Goal: Information Seeking & Learning: Learn about a topic

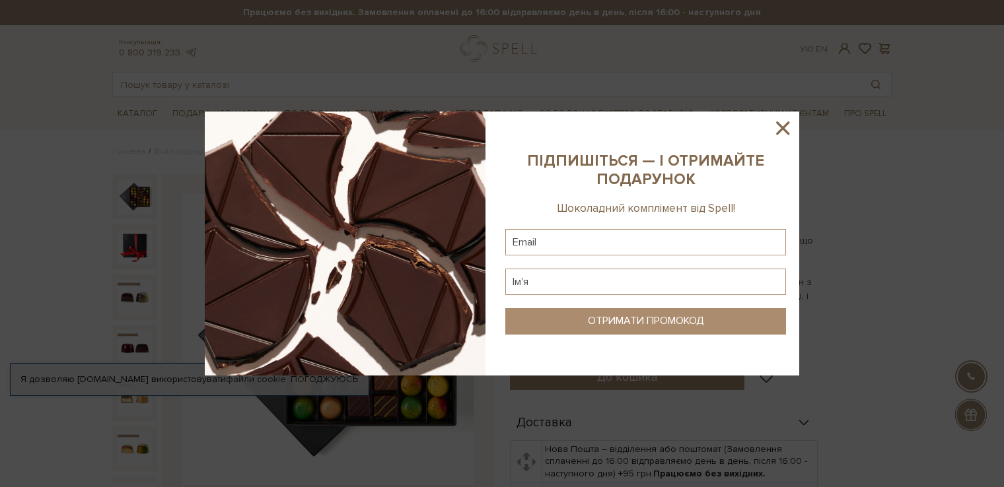
click at [784, 121] on icon at bounding box center [782, 128] width 22 height 22
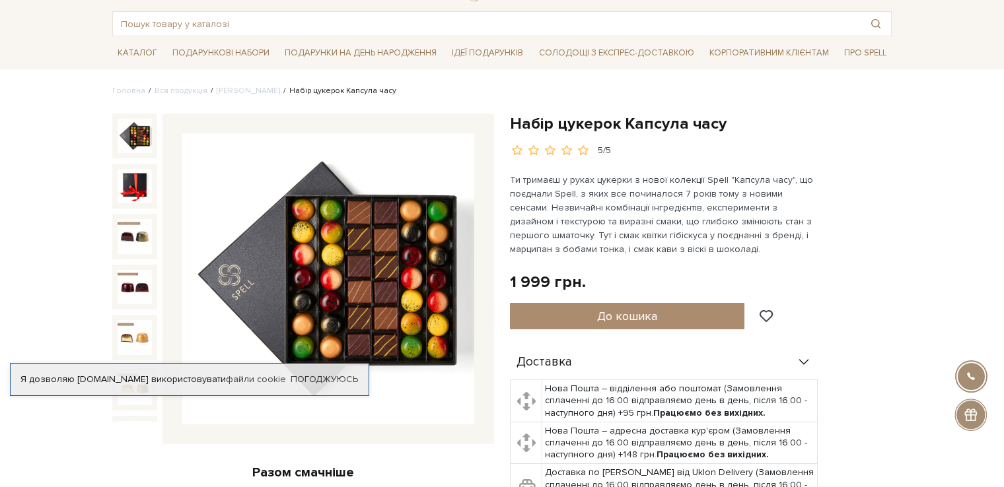
scroll to position [66, 0]
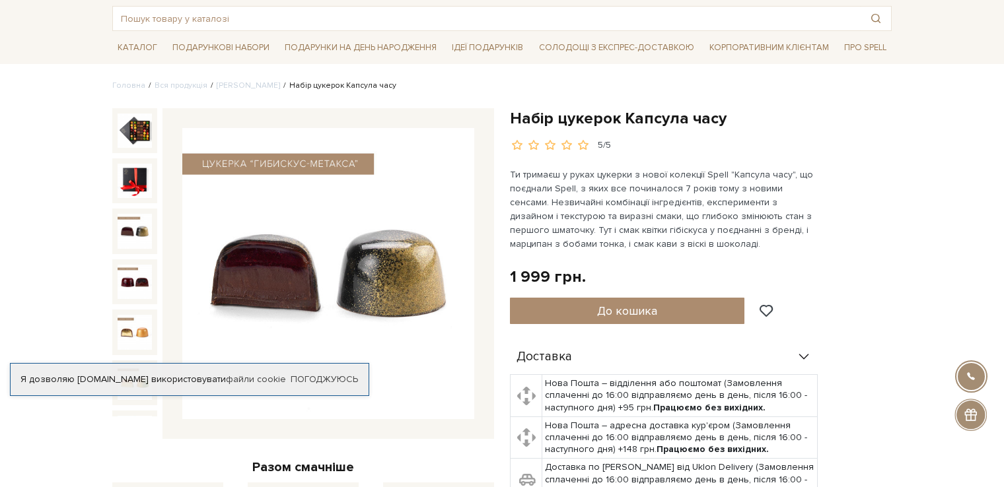
click at [130, 226] on img at bounding box center [135, 231] width 34 height 34
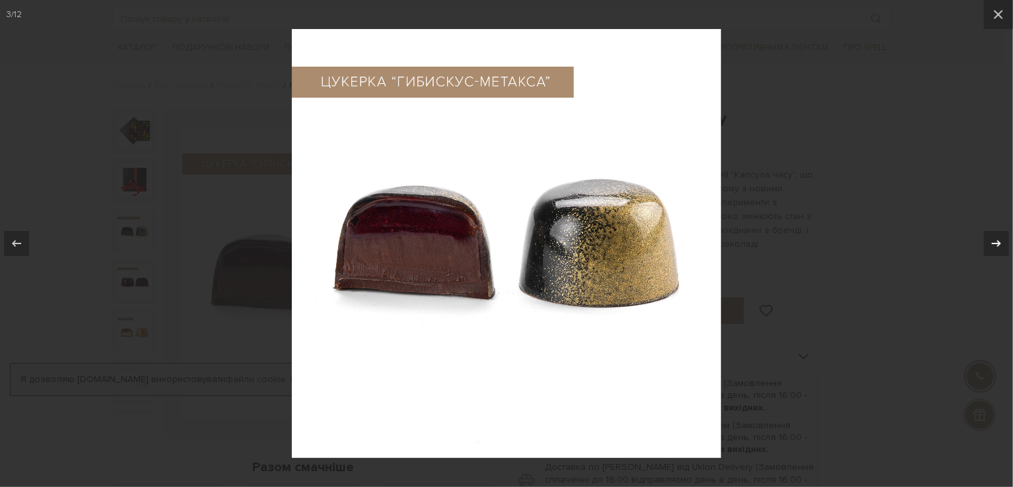
click at [989, 252] on div at bounding box center [996, 243] width 25 height 25
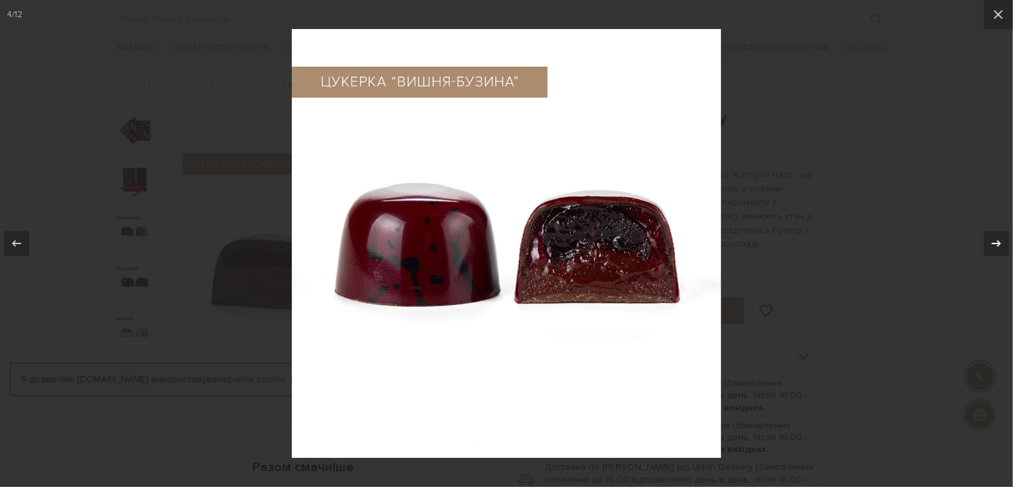
click at [986, 240] on div at bounding box center [996, 243] width 25 height 25
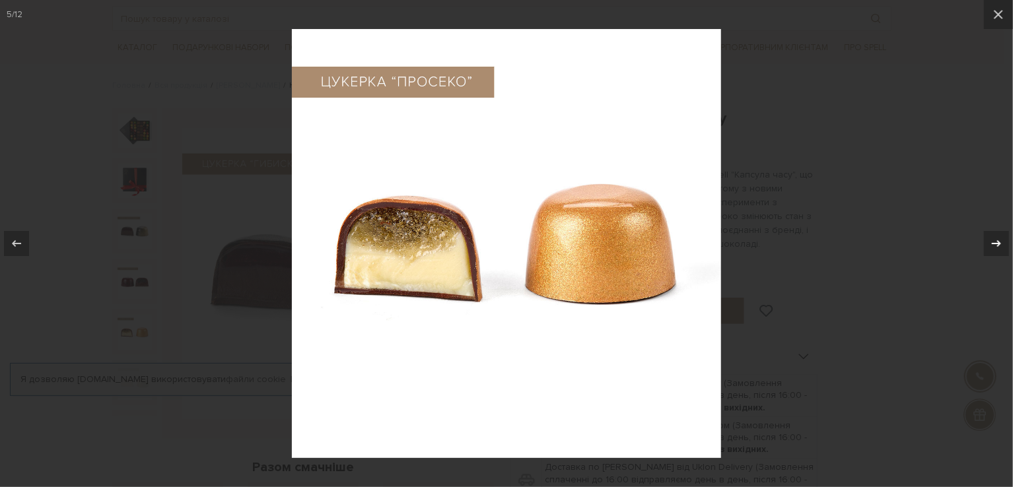
drag, startPoint x: 986, startPoint y: 240, endPoint x: 989, endPoint y: 230, distance: 10.9
click at [989, 230] on button at bounding box center [990, 244] width 46 height 66
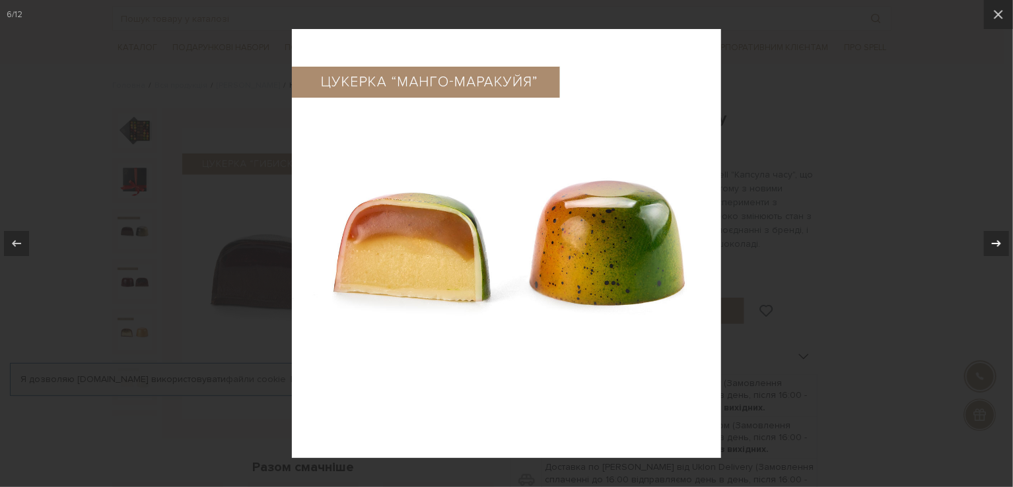
click at [989, 230] on button at bounding box center [990, 244] width 46 height 66
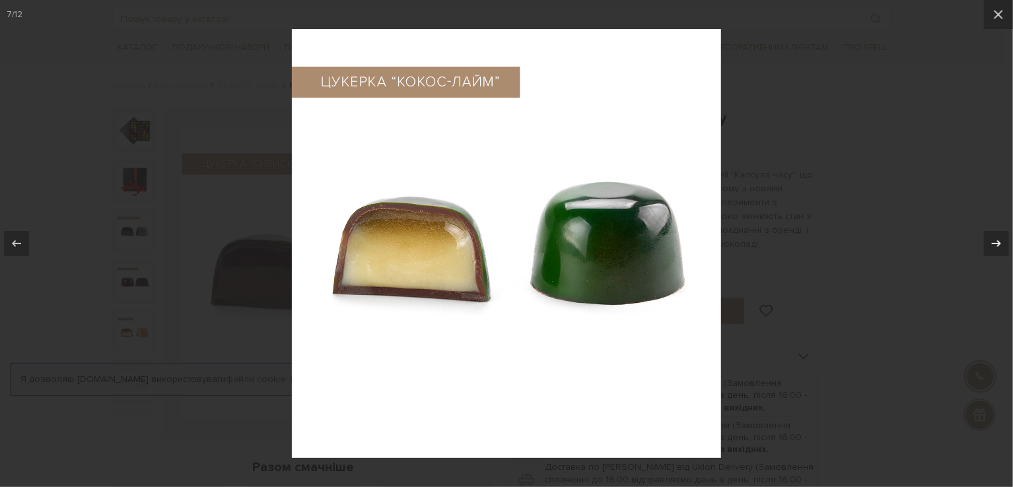
click at [992, 218] on button at bounding box center [990, 244] width 46 height 66
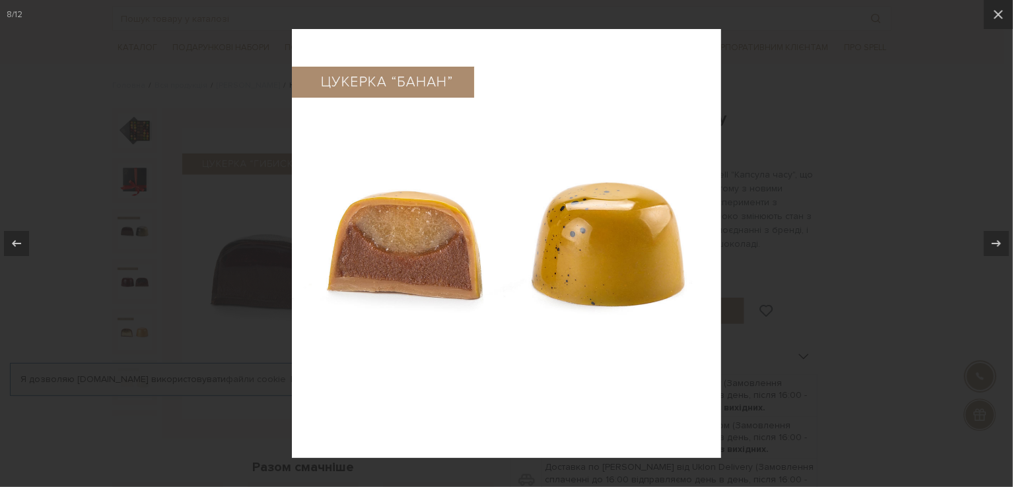
click at [929, 190] on div at bounding box center [506, 243] width 1013 height 487
click at [992, 18] on icon at bounding box center [998, 15] width 16 height 16
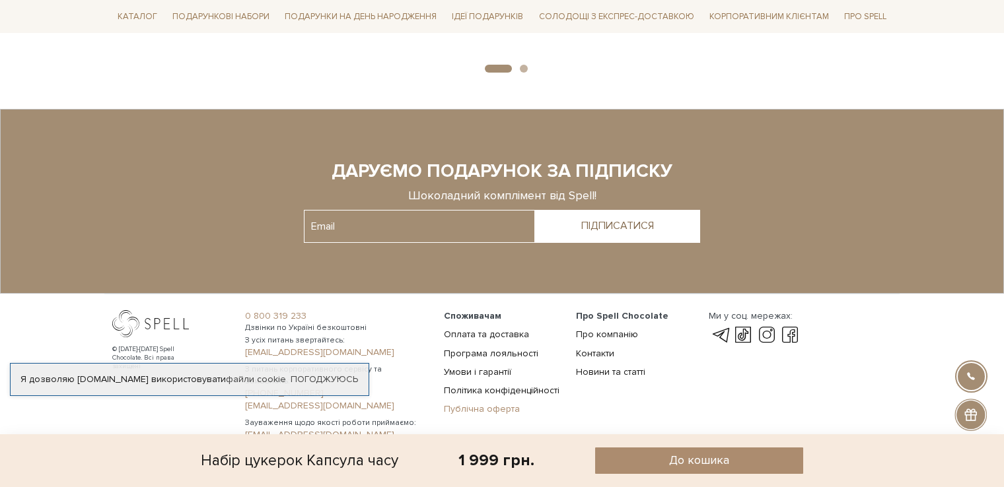
scroll to position [1315, 0]
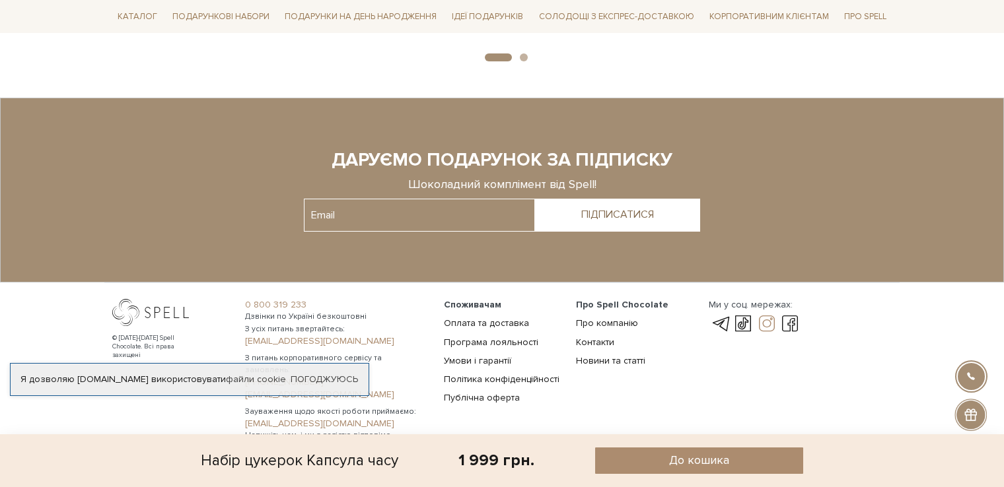
click at [769, 316] on link at bounding box center [766, 324] width 22 height 16
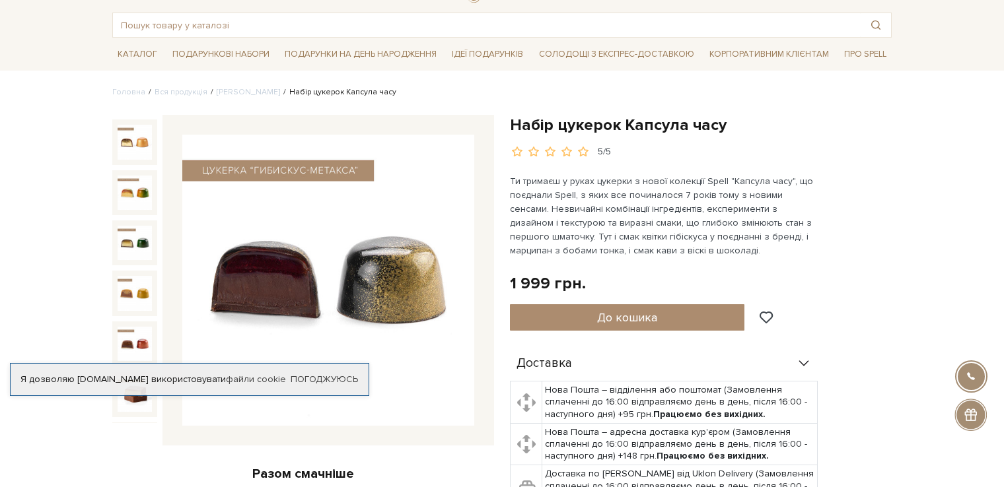
scroll to position [0, 0]
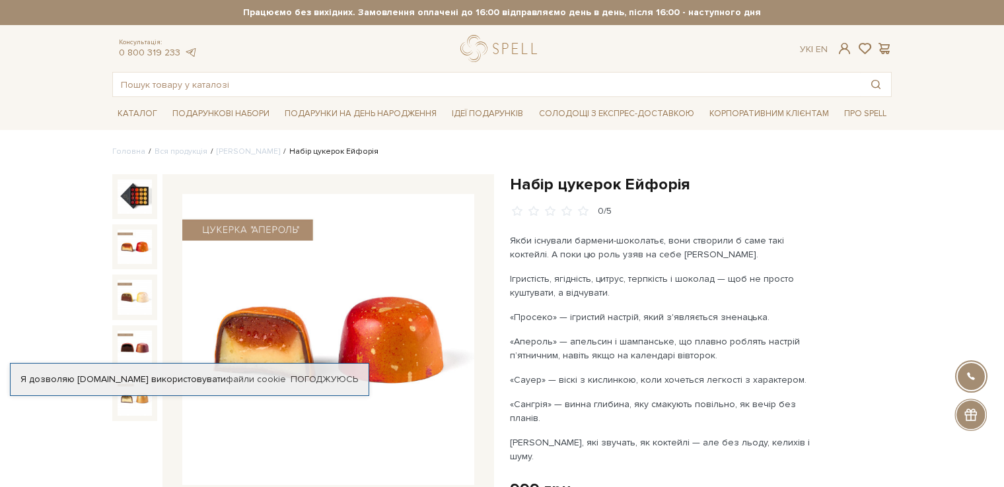
click at [133, 250] on img at bounding box center [135, 247] width 34 height 34
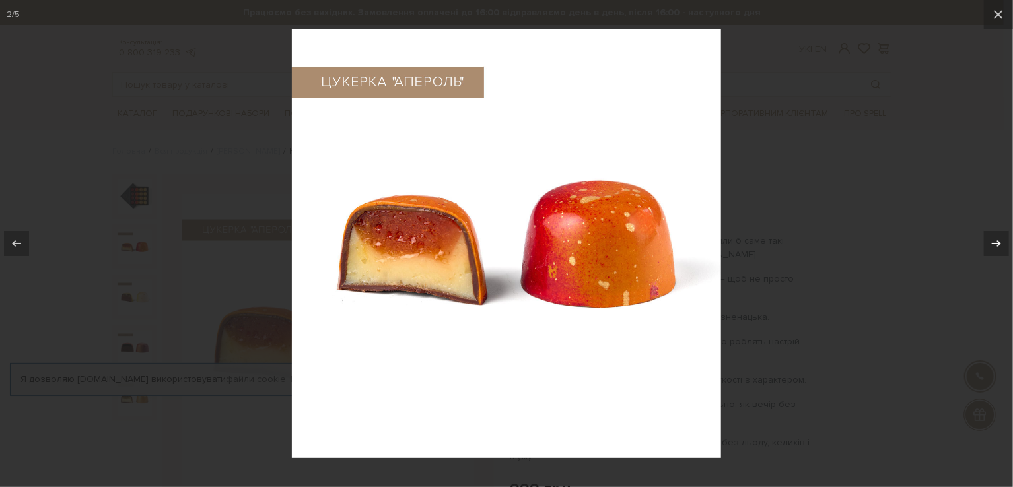
click at [1003, 239] on icon at bounding box center [996, 244] width 16 height 16
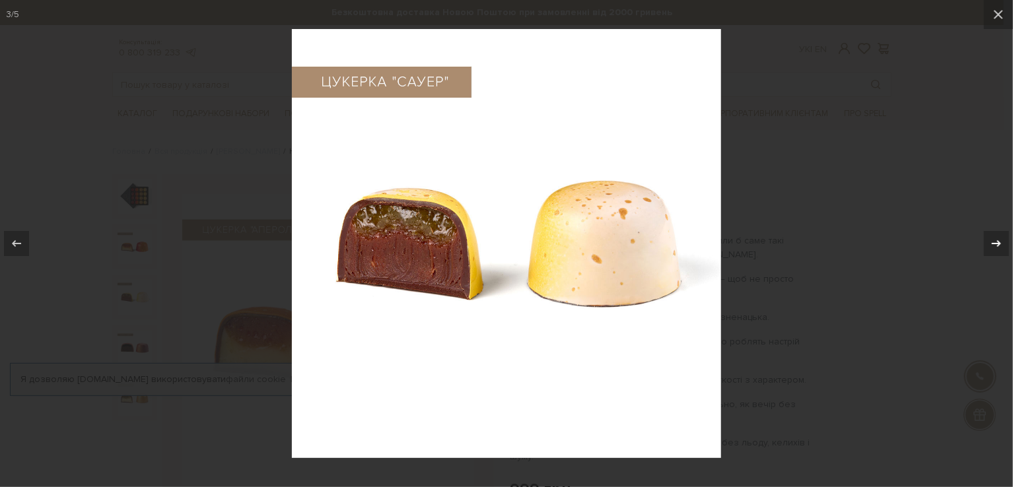
click at [1003, 238] on icon at bounding box center [996, 244] width 16 height 16
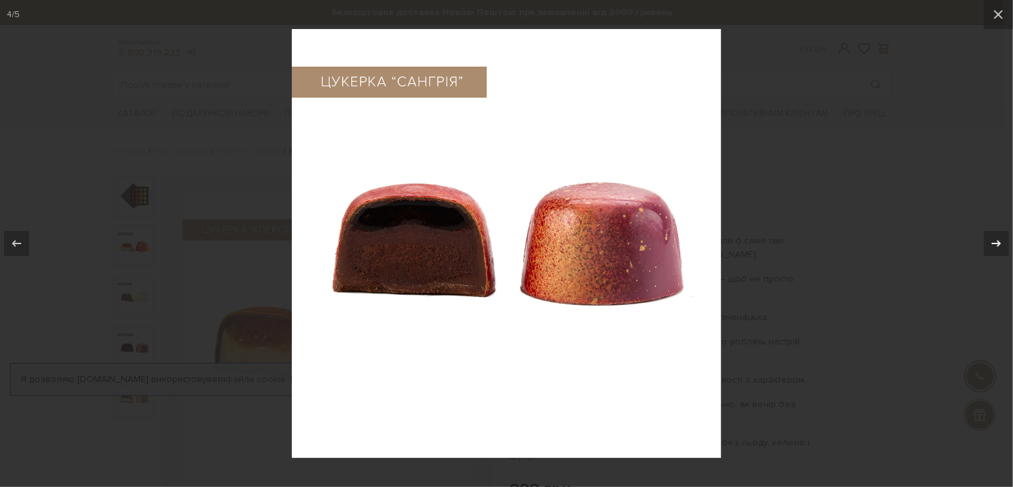
click at [1003, 238] on icon at bounding box center [996, 244] width 16 height 16
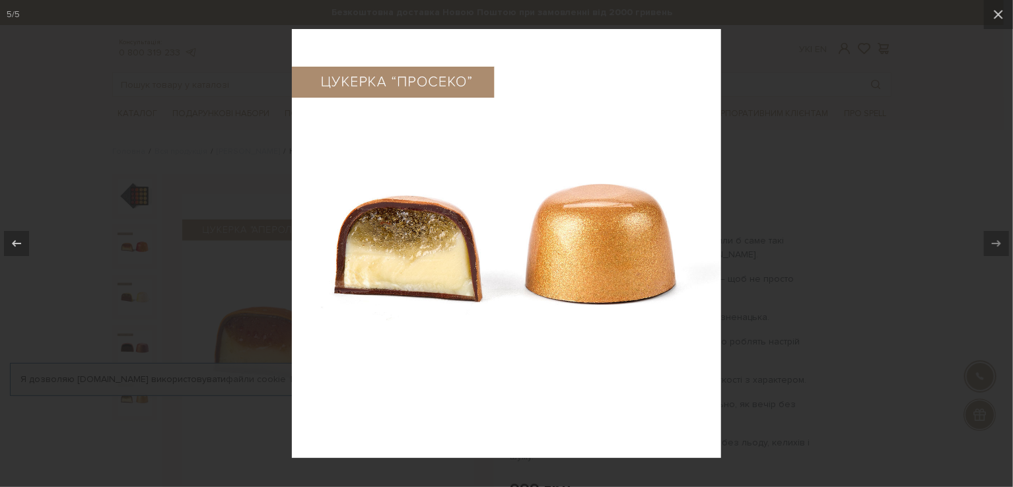
click at [955, 213] on div at bounding box center [506, 243] width 1013 height 487
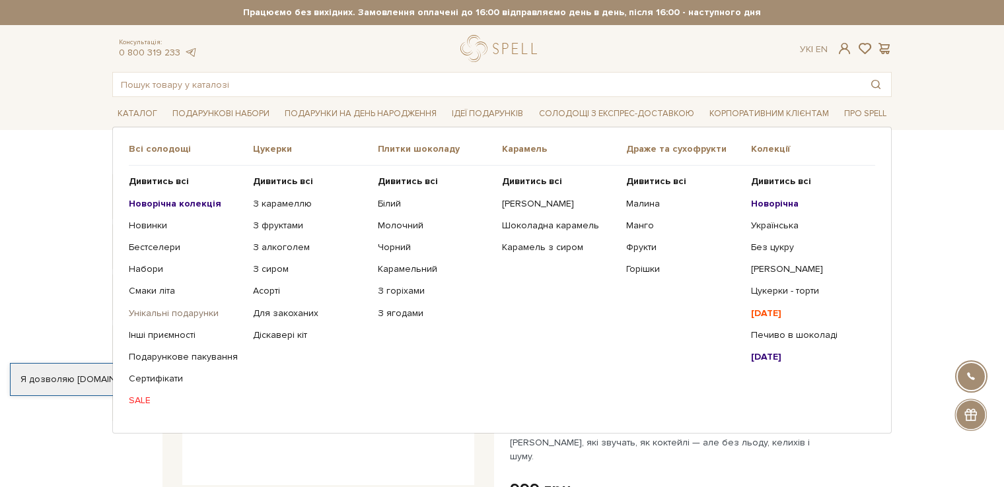
click at [141, 316] on link "Унікальні подарунки" at bounding box center [186, 314] width 114 height 12
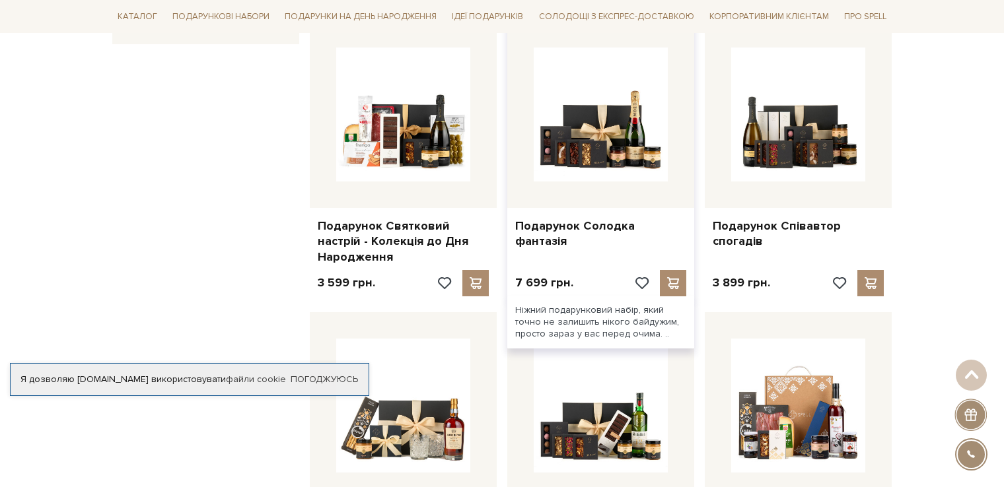
scroll to position [792, 0]
